Goal: Information Seeking & Learning: Check status

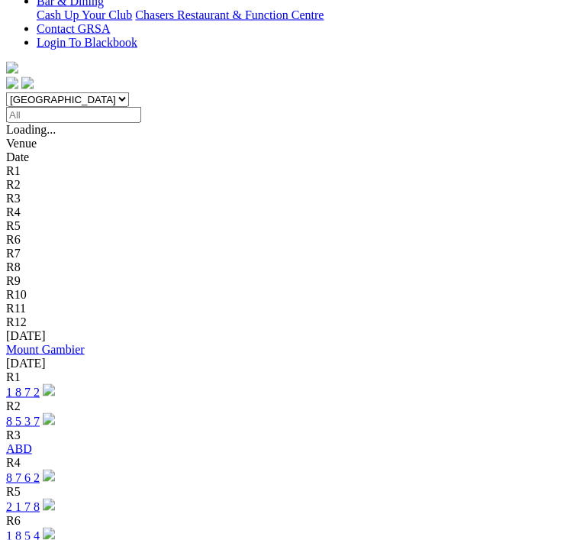
scroll to position [446, 0]
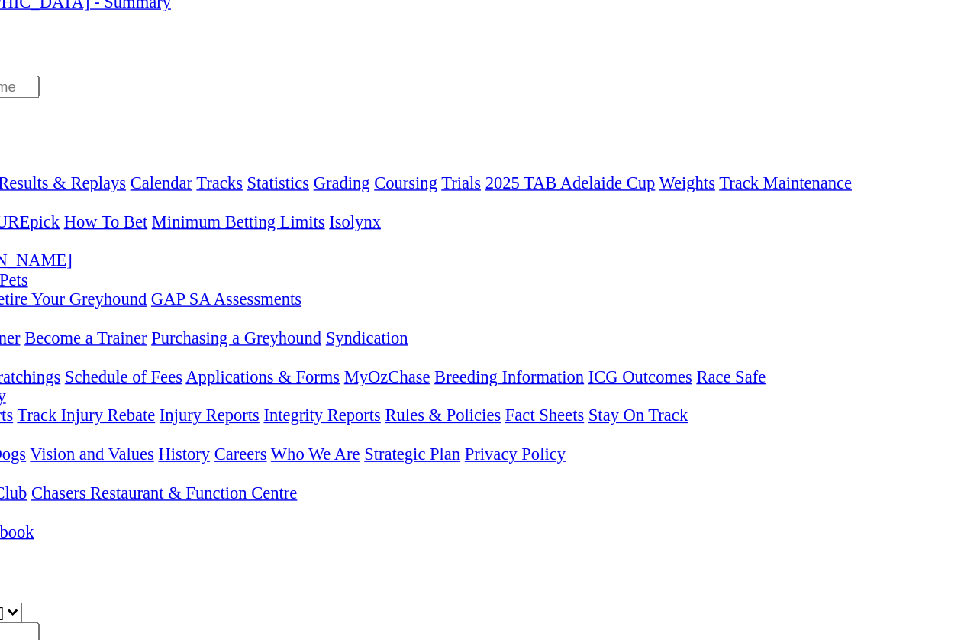
scroll to position [71, 14]
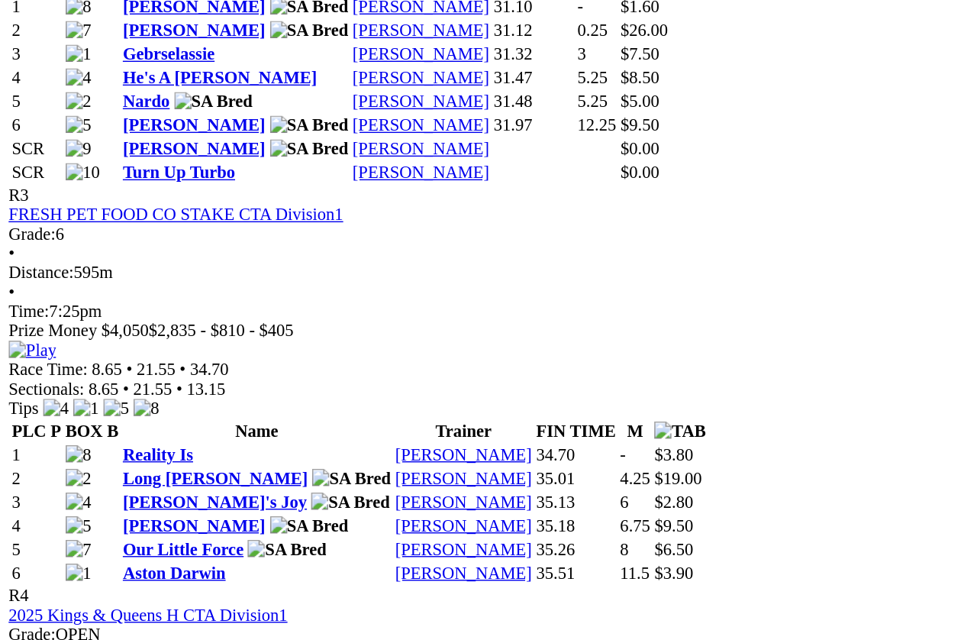
scroll to position [1152, 0]
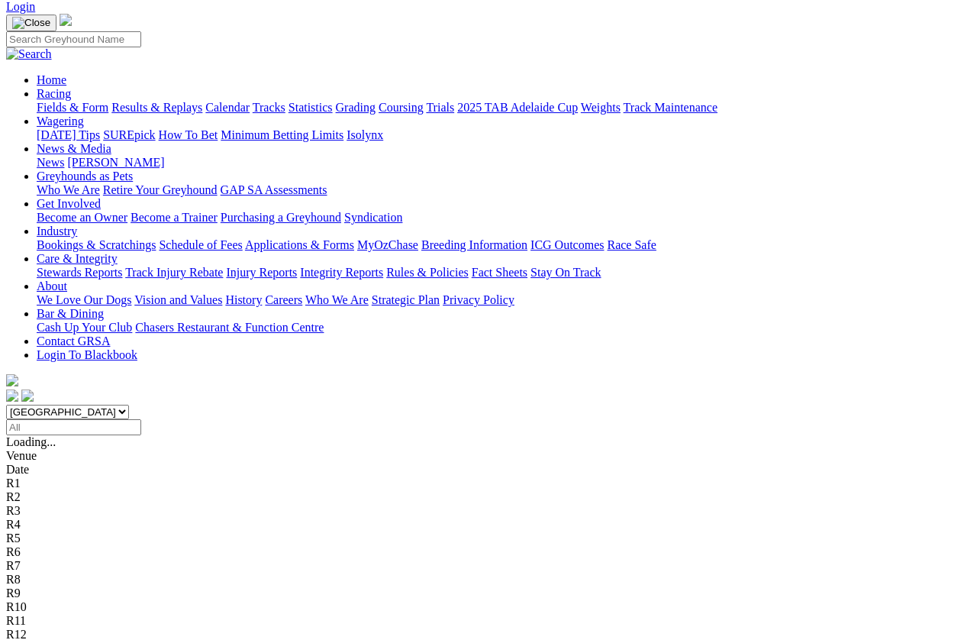
scroll to position [93, 0]
